Goal: Check status: Check status

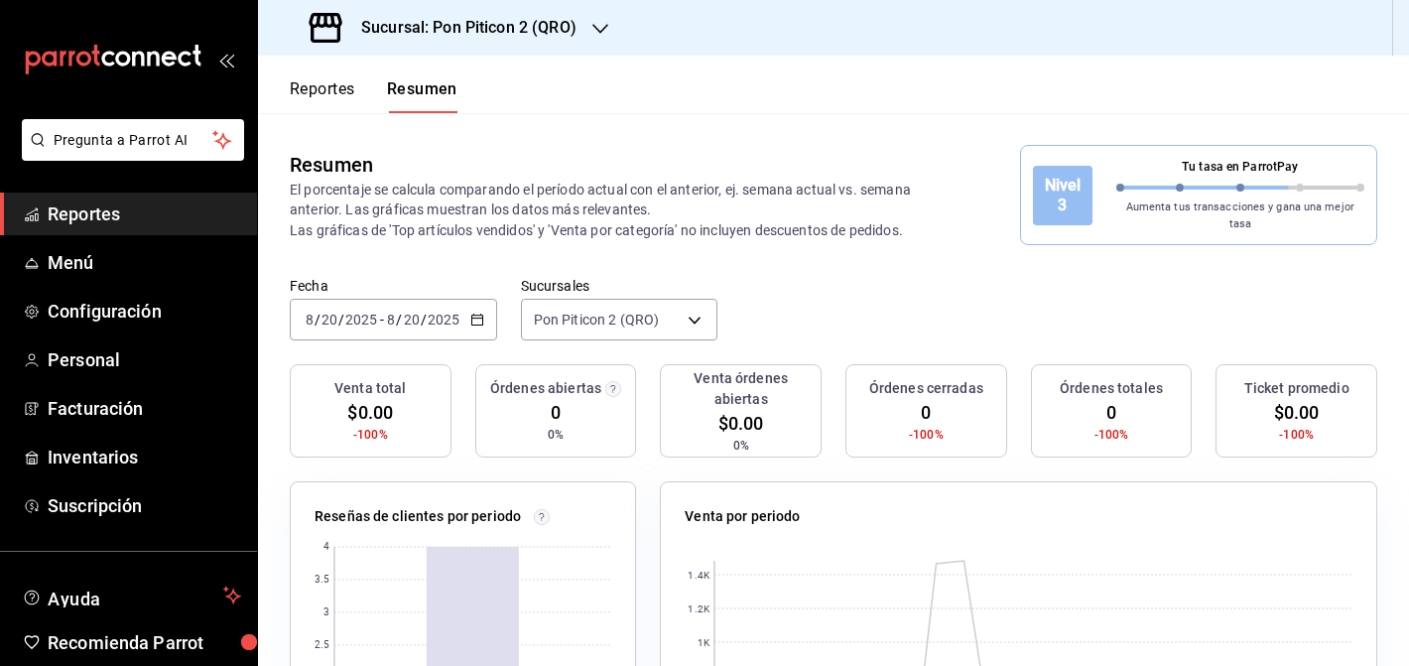
click at [149, 230] on link "Reportes" at bounding box center [128, 214] width 257 height 43
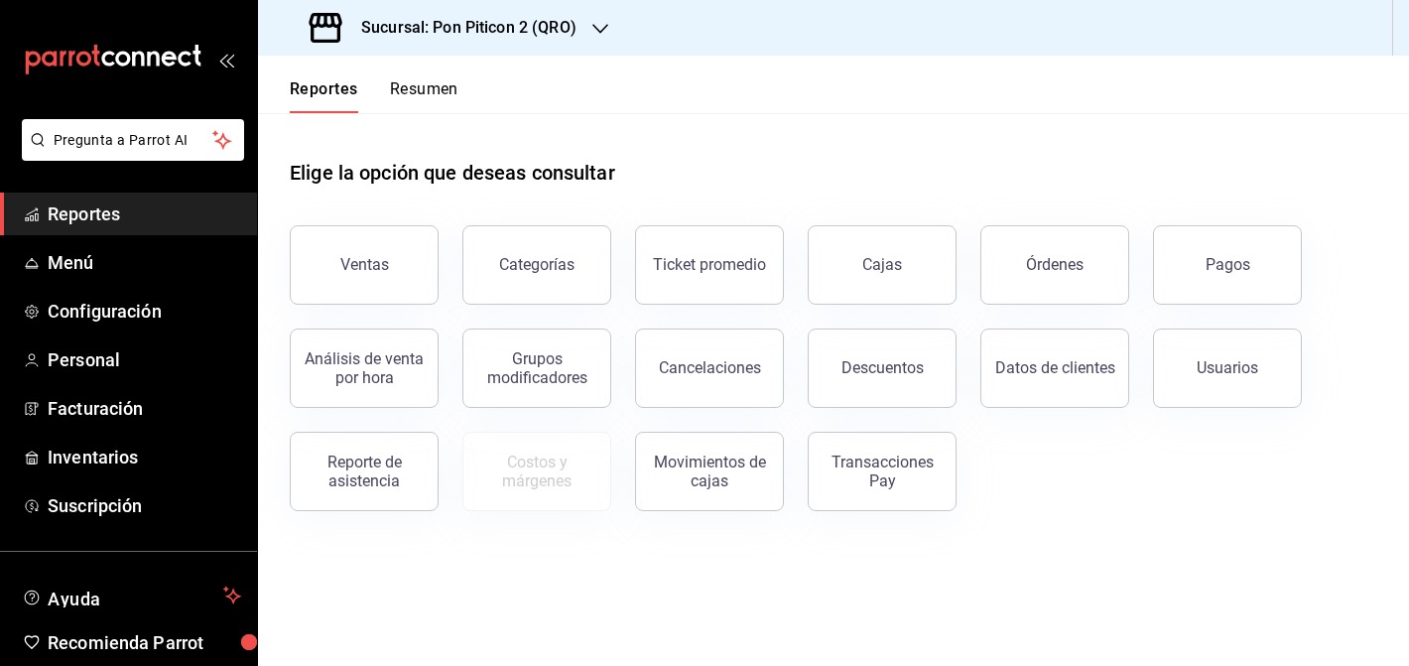
click at [827, 488] on button "Transacciones Pay" at bounding box center [882, 471] width 149 height 79
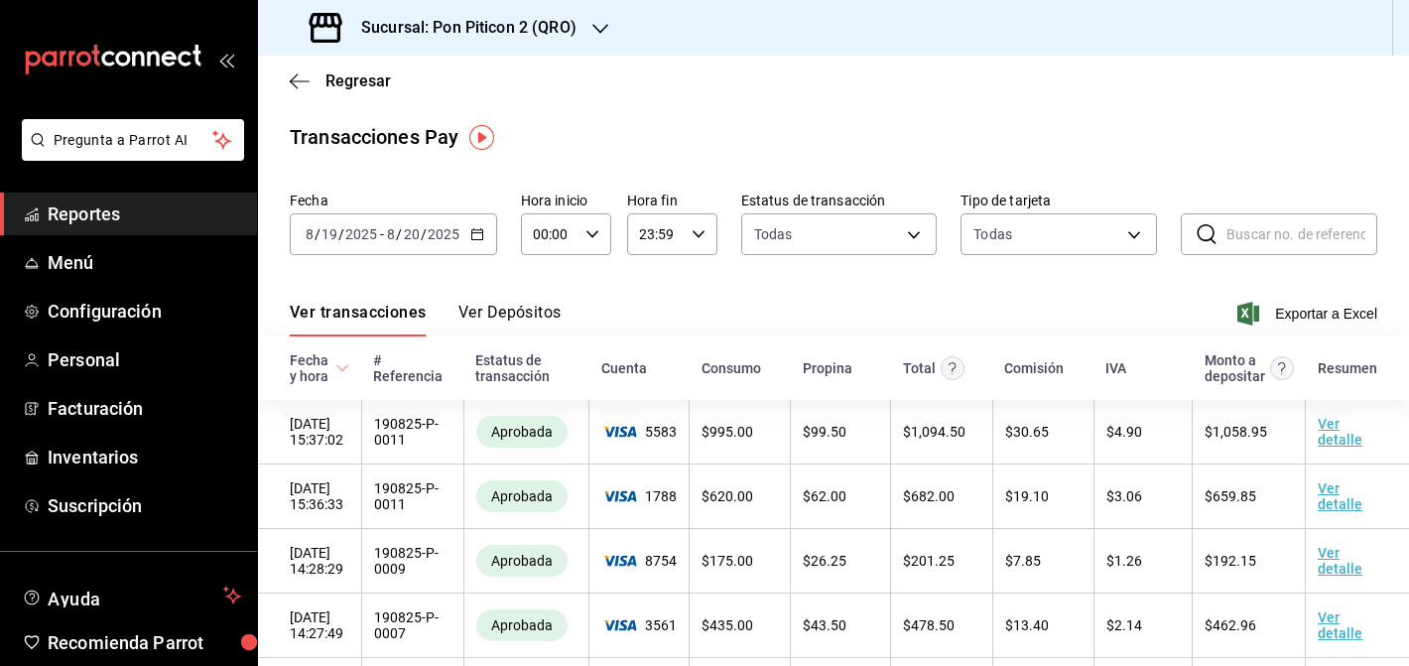
click at [473, 236] on icon "button" at bounding box center [477, 234] width 14 height 14
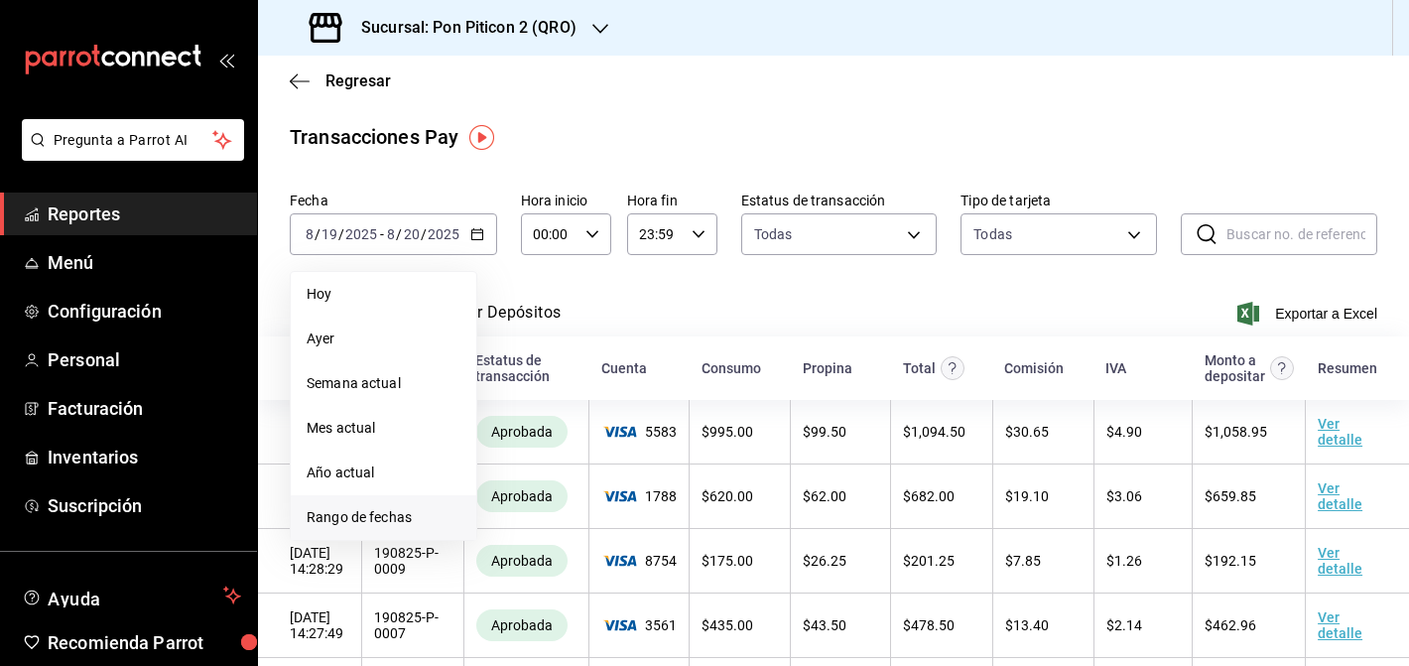
click at [368, 507] on span "Rango de fechas" at bounding box center [384, 517] width 154 height 21
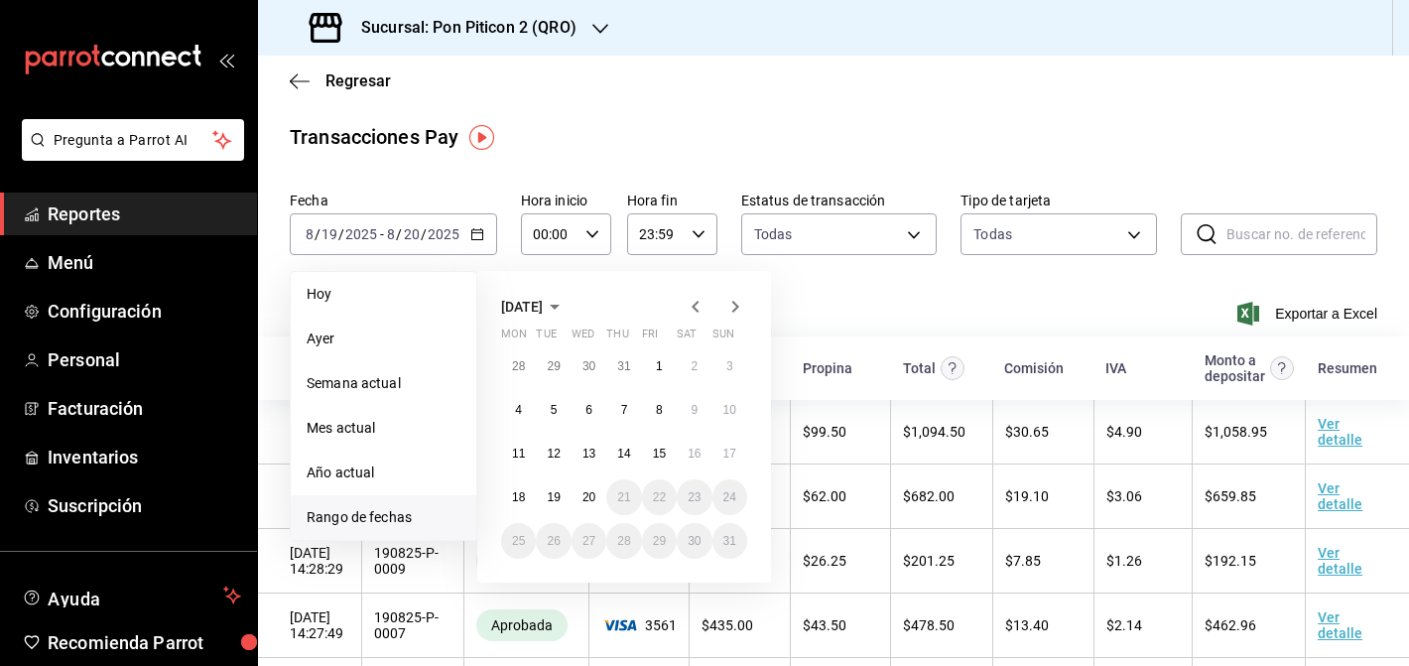
click at [688, 306] on icon "button" at bounding box center [696, 307] width 24 height 24
click at [552, 363] on abbr "1" at bounding box center [554, 366] width 7 height 14
click at [628, 539] on abbr "31" at bounding box center [623, 541] width 13 height 14
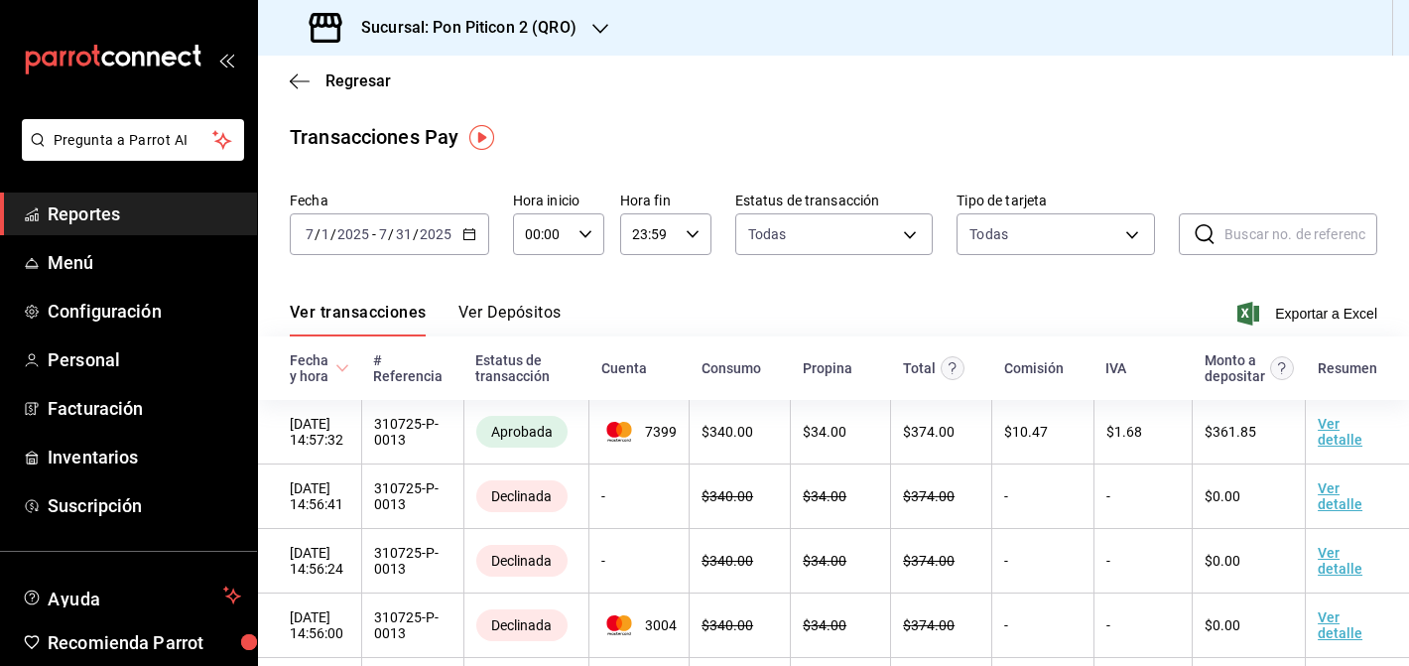
click at [526, 338] on th "Estatus de transacción" at bounding box center [526, 368] width 125 height 64
click at [527, 304] on button "Ver Depósitos" at bounding box center [510, 320] width 103 height 34
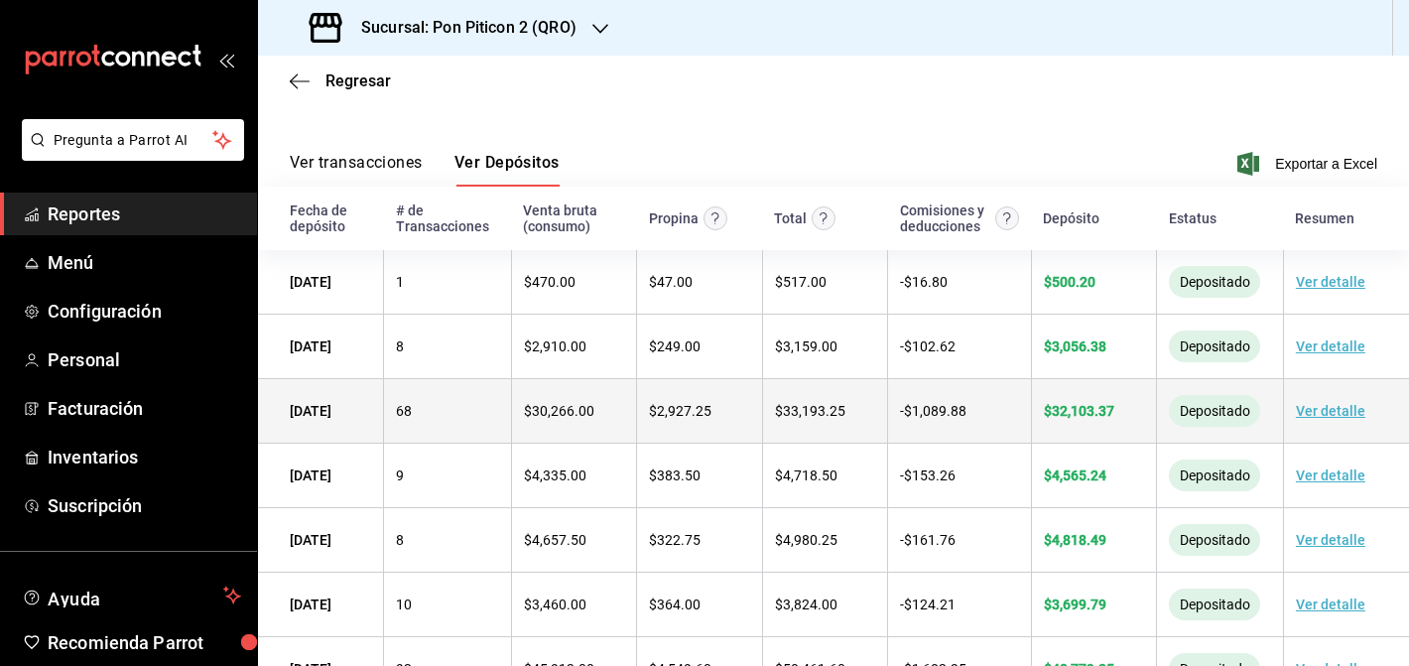
scroll to position [466, 0]
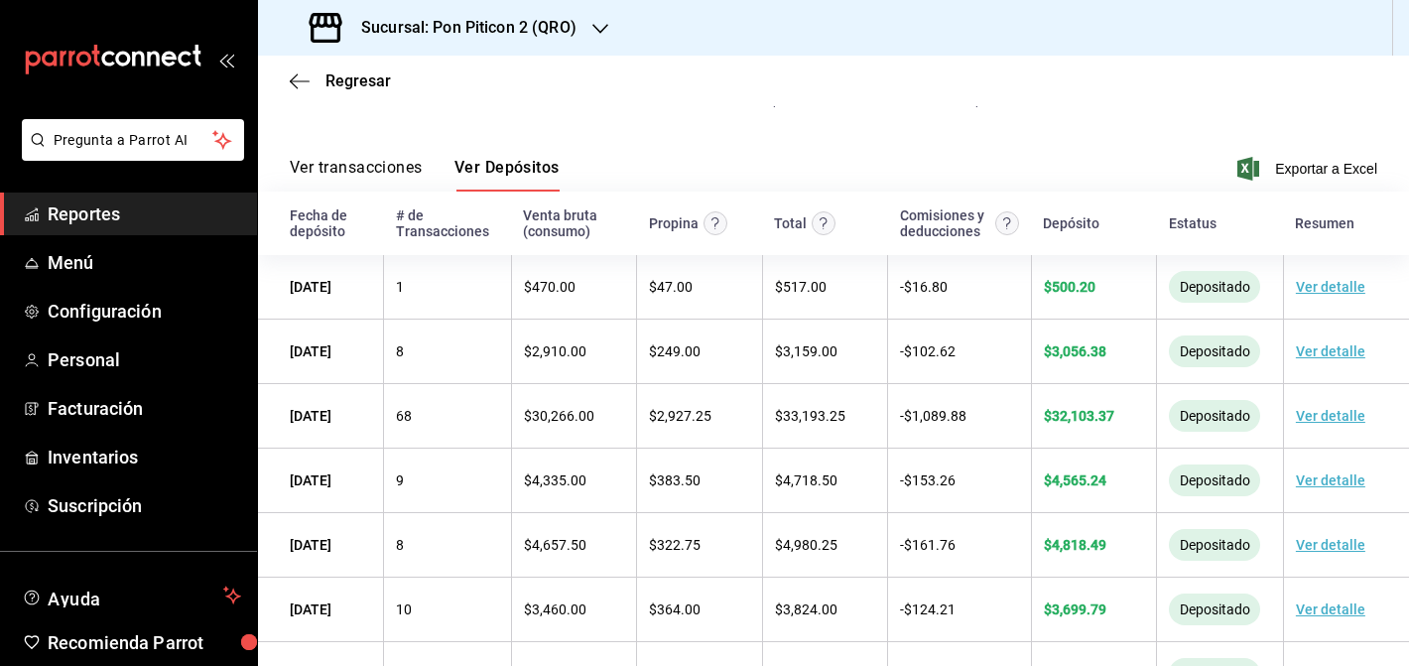
click at [573, 28] on h3 "Sucursal: Pon Piticon 2 (QRO)" at bounding box center [460, 28] width 231 height 24
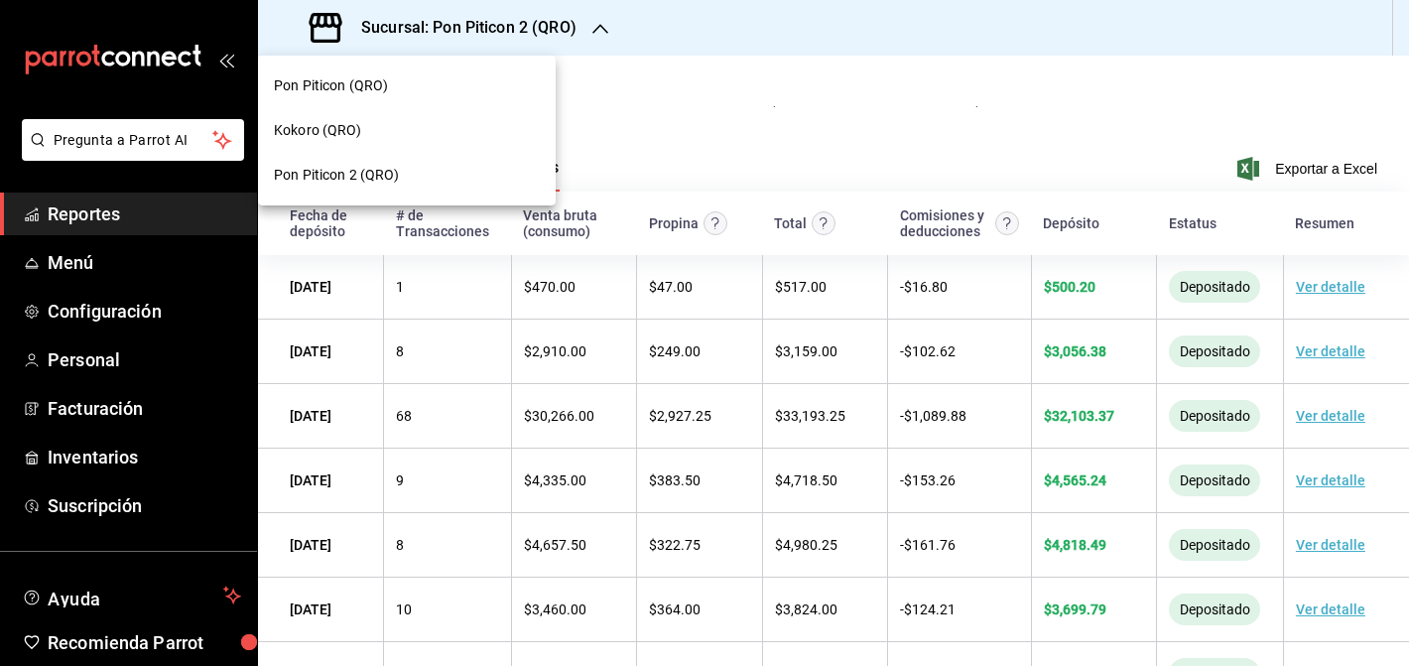
click at [377, 167] on span "Pon Piticon 2 (QRO)" at bounding box center [337, 175] width 126 height 21
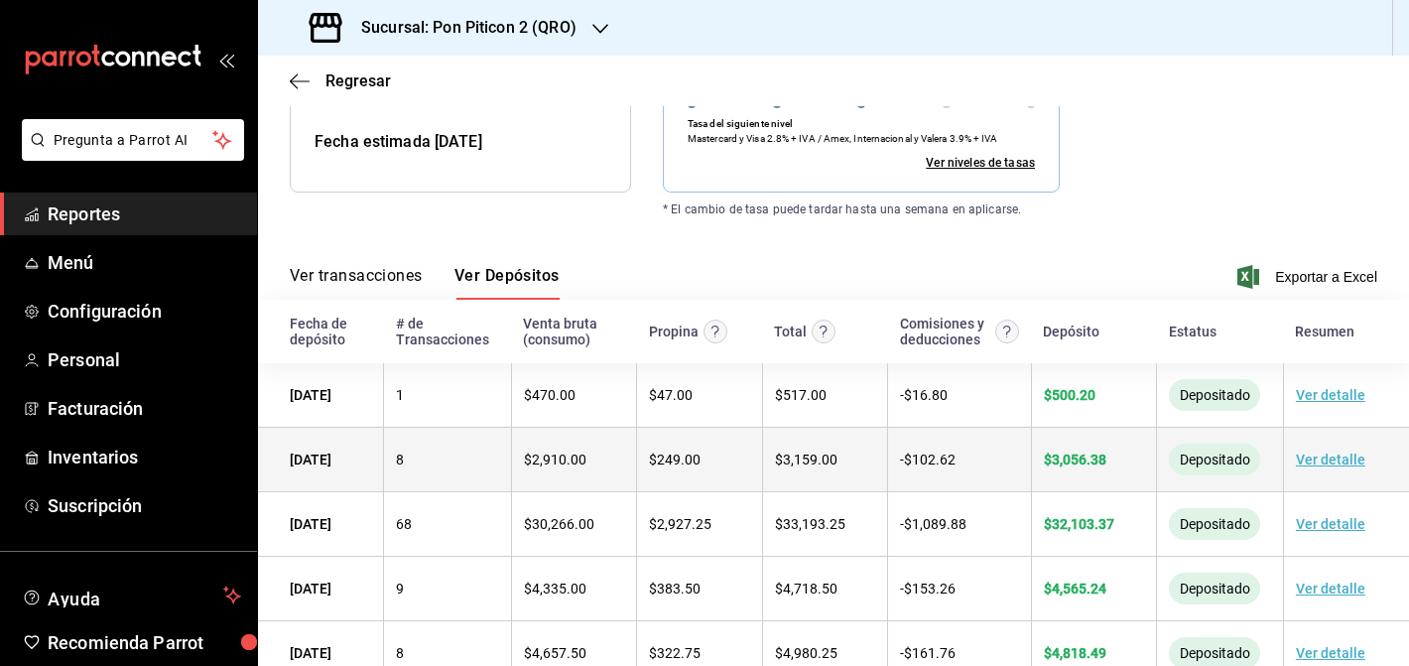
scroll to position [486, 0]
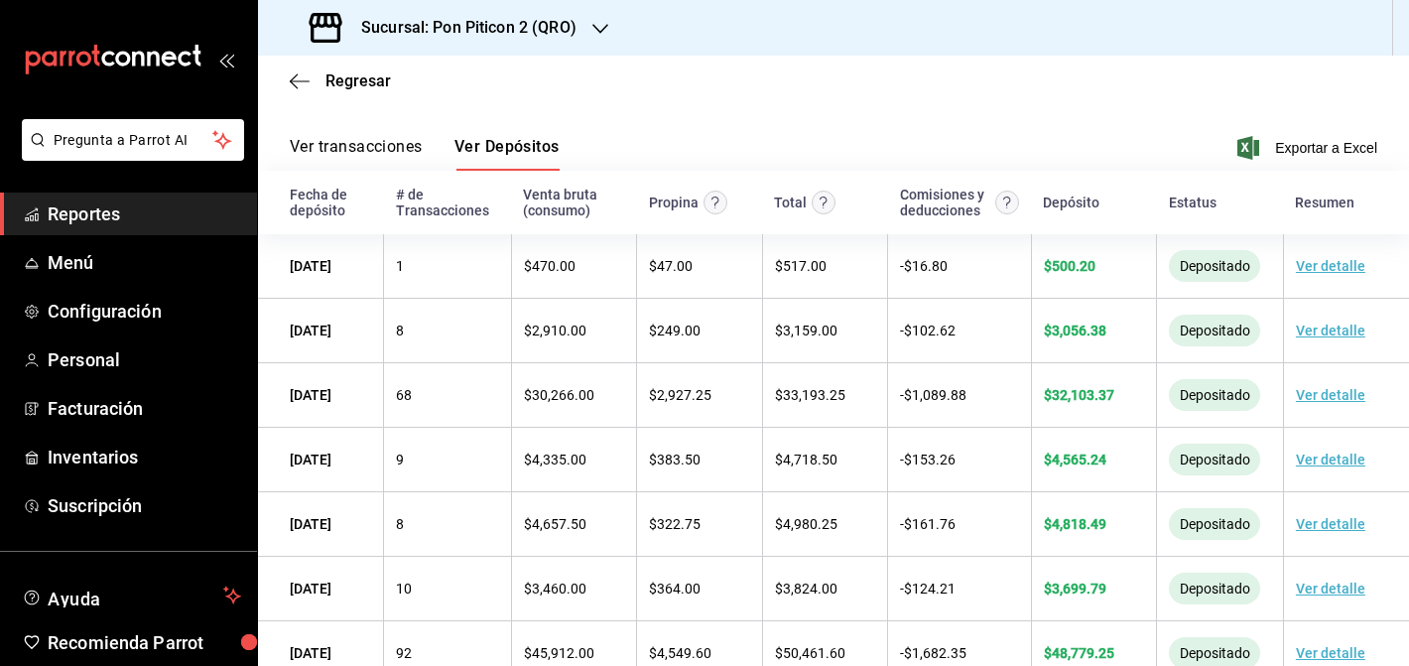
click at [601, 12] on div "Sucursal: Pon Piticon 2 (QRO)" at bounding box center [445, 28] width 342 height 56
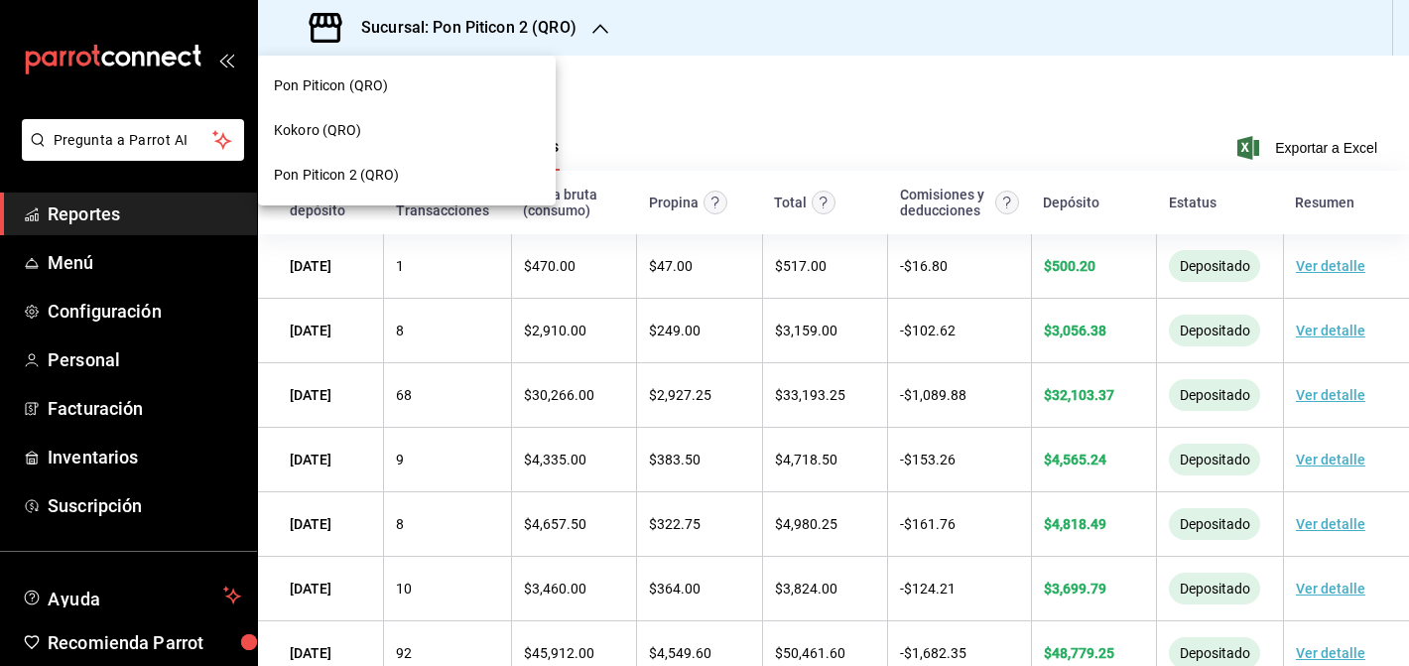
click at [459, 91] on div "Pon Piticon (QRO)" at bounding box center [407, 85] width 266 height 21
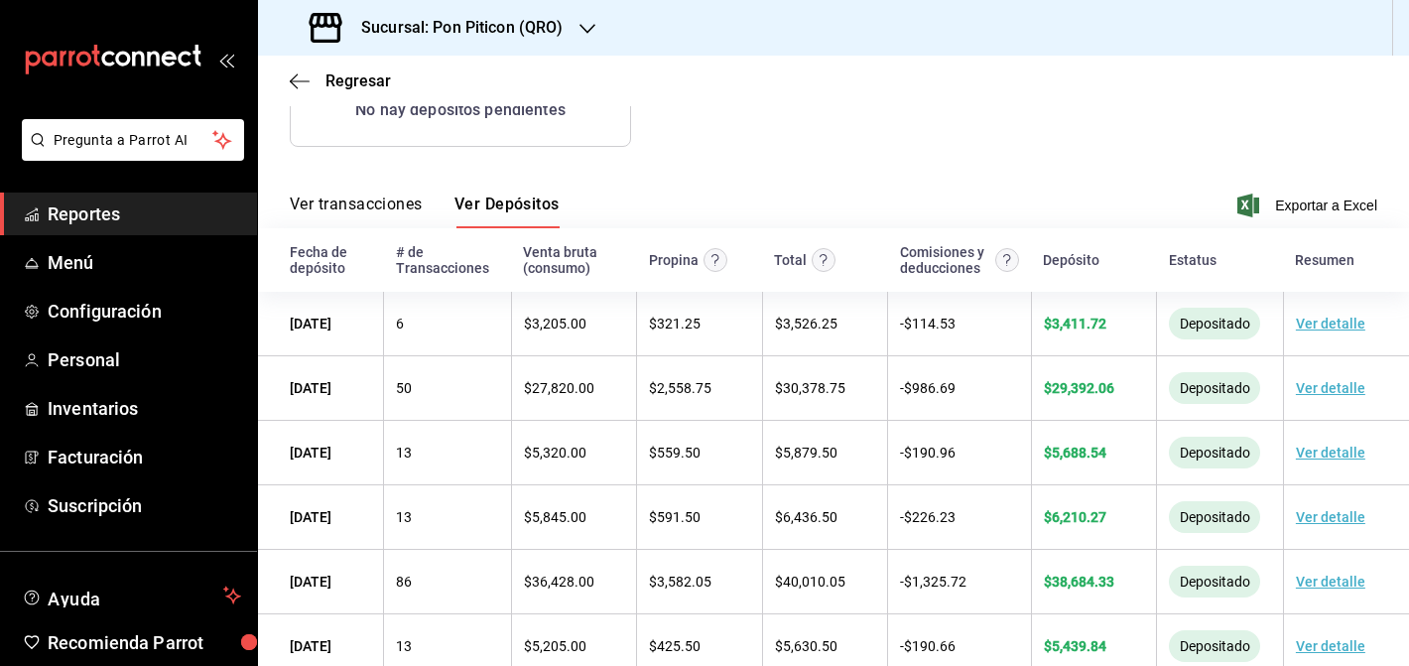
scroll to position [0, 0]
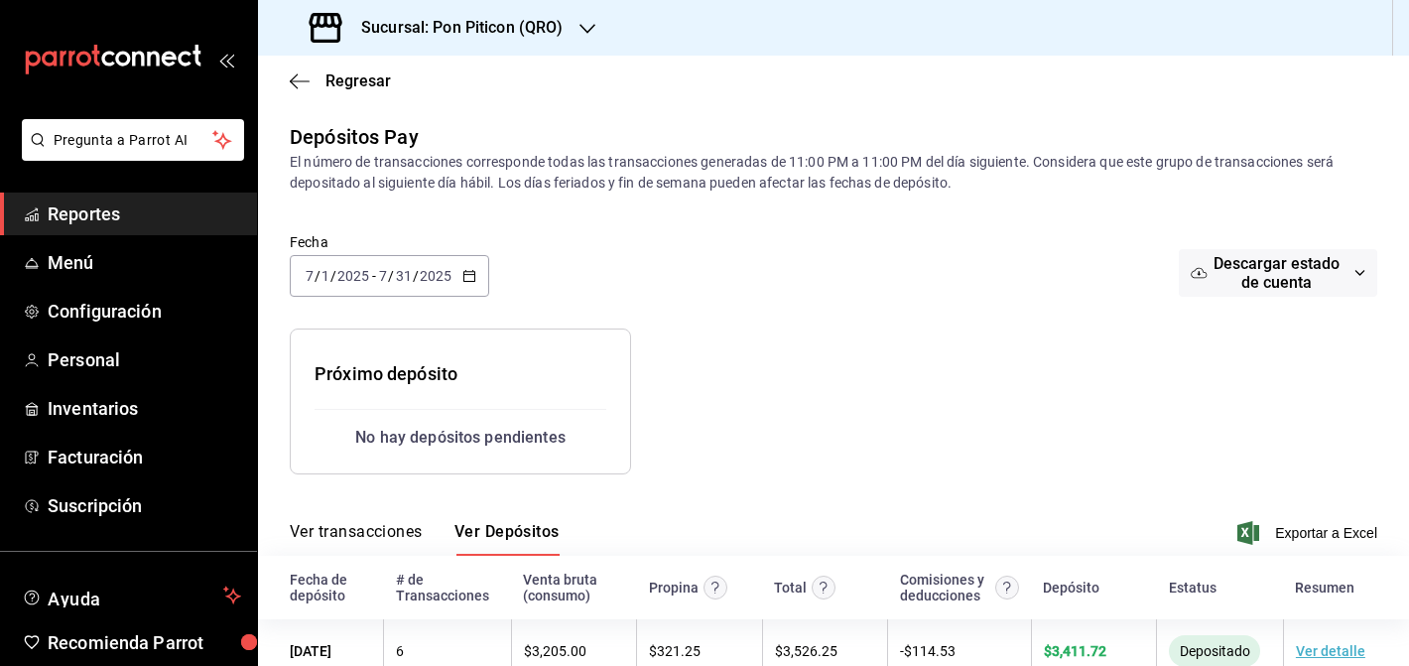
click at [580, 31] on icon "button" at bounding box center [588, 29] width 16 height 16
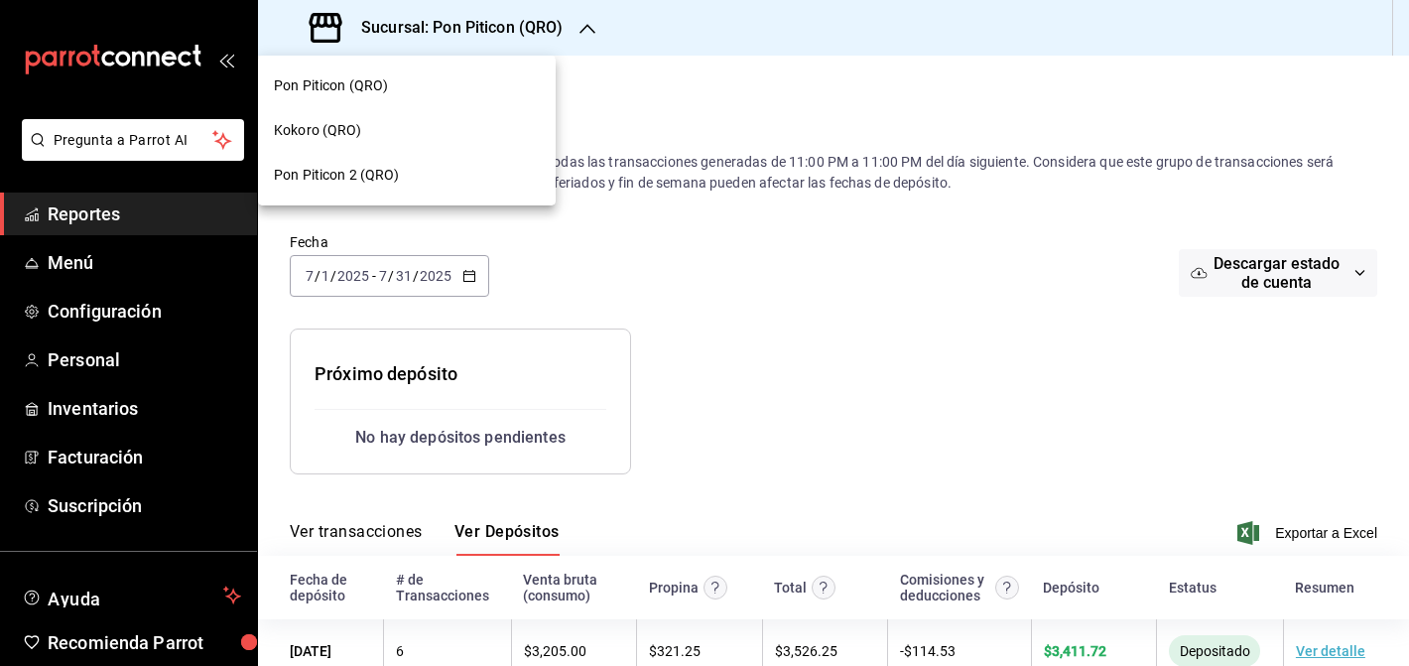
click at [411, 173] on div "Pon Piticon 2 (QRO)" at bounding box center [407, 175] width 266 height 21
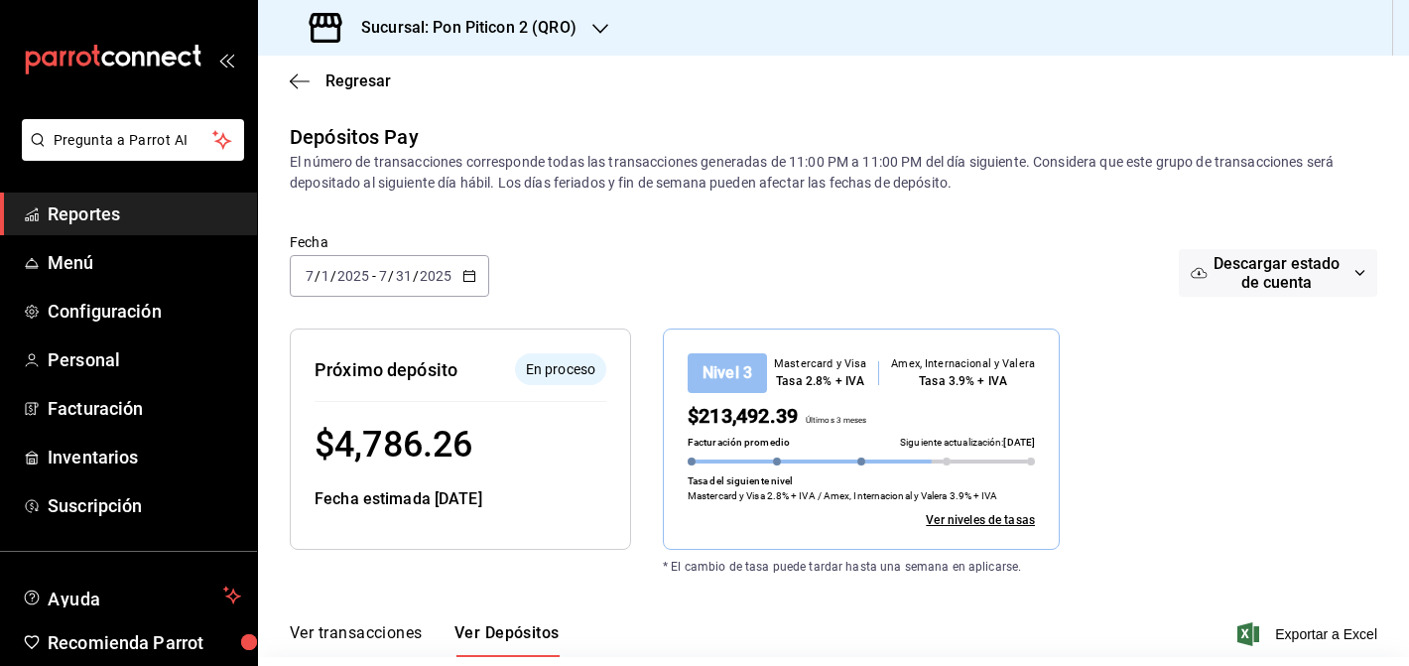
scroll to position [1285, 0]
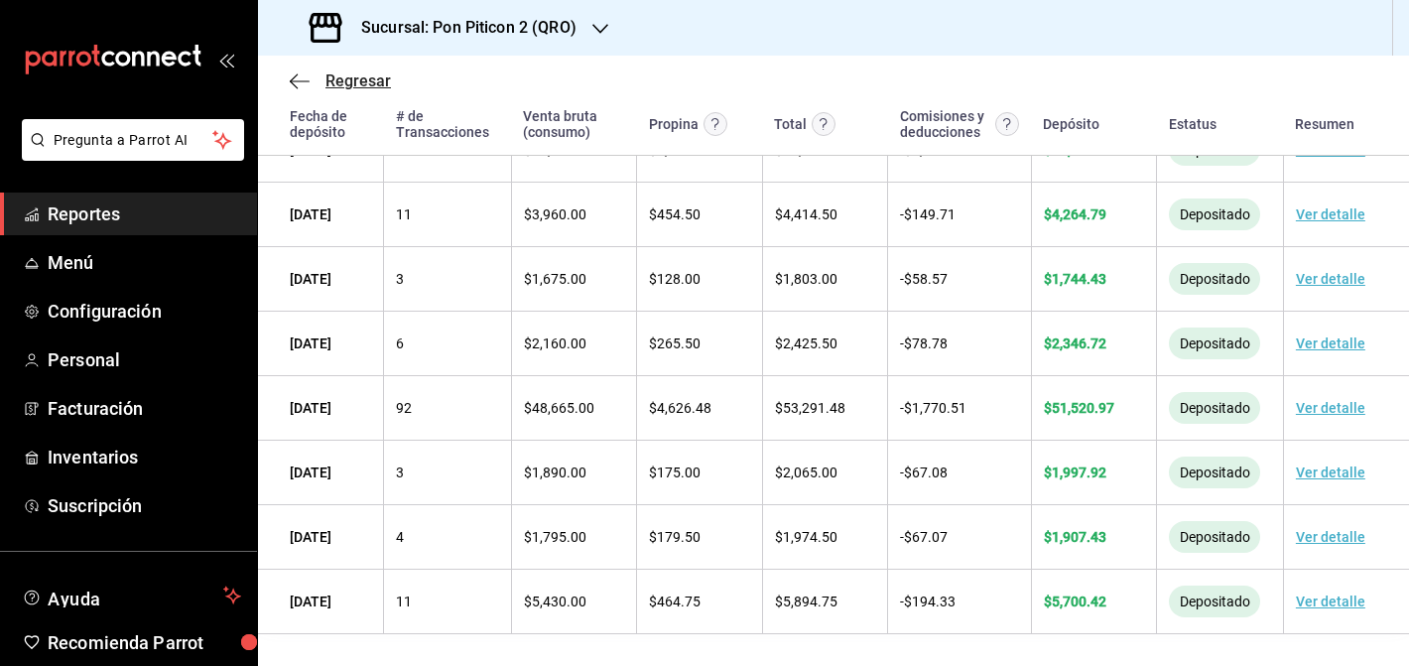
click at [298, 72] on icon "button" at bounding box center [300, 81] width 20 height 18
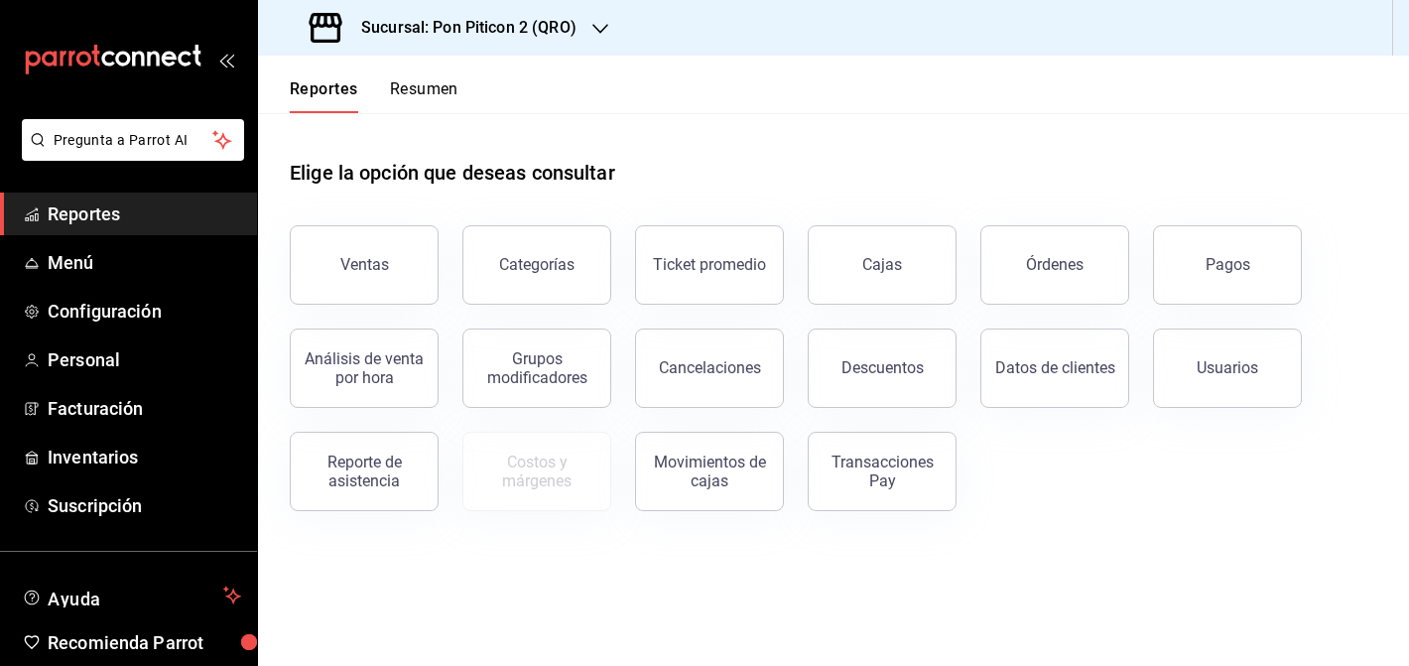
click at [395, 105] on button "Resumen" at bounding box center [424, 96] width 68 height 34
